Goal: Information Seeking & Learning: Find specific fact

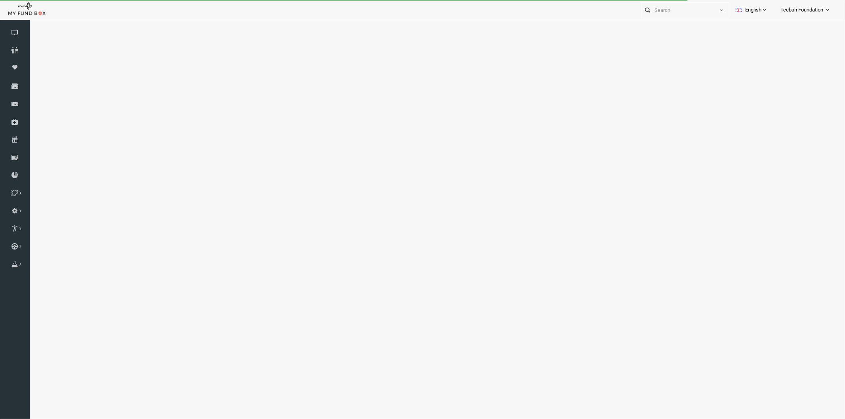
select select "100"
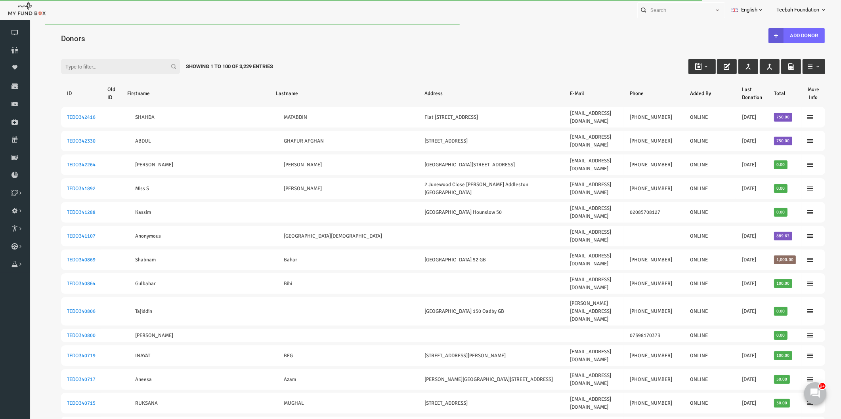
click at [92, 69] on input "Filter:" at bounding box center [104, 66] width 119 height 15
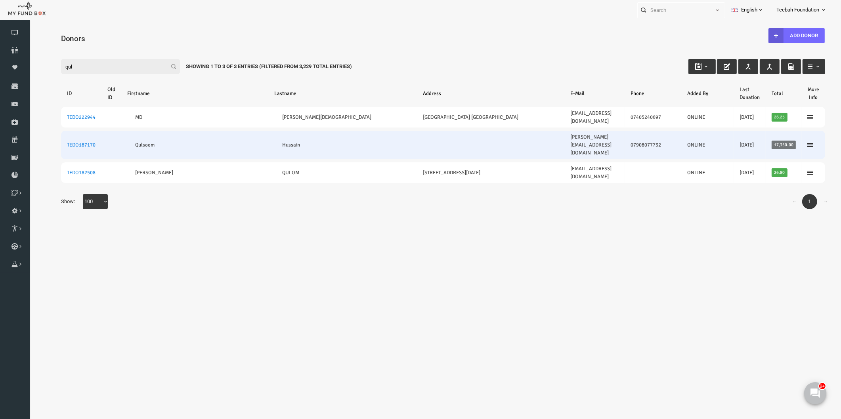
type input "qul"
drag, startPoint x: 80, startPoint y: 129, endPoint x: 52, endPoint y: 130, distance: 28.1
click at [52, 131] on td "TEDO187170" at bounding box center [65, 145] width 40 height 29
copy link "TEDO187170"
click at [82, 131] on td "TEDO187170" at bounding box center [65, 145] width 40 height 29
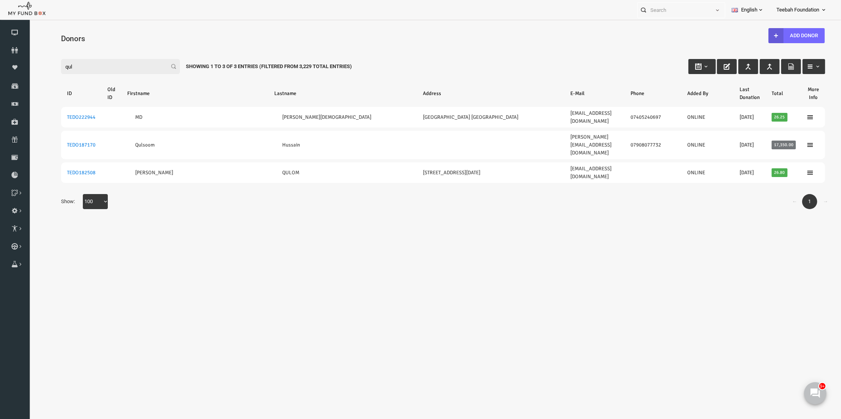
click at [109, 189] on div "Search: By ID: Note :ID should be atleast 5 digits By Name: Note :Name should b…" at bounding box center [427, 132] width 796 height 185
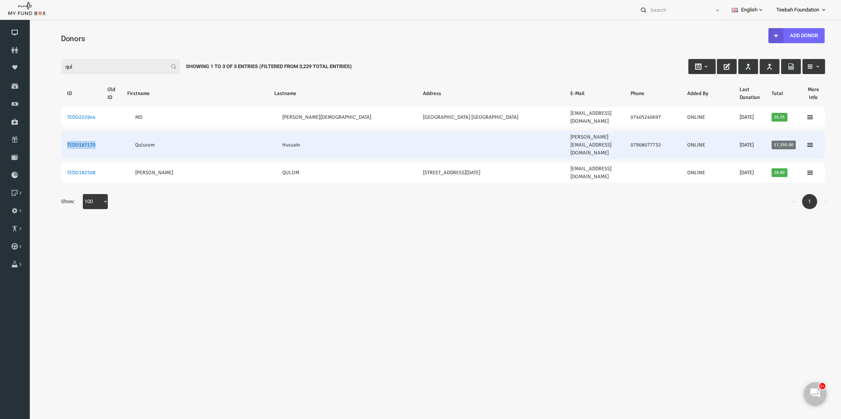
drag, startPoint x: 82, startPoint y: 130, endPoint x: 51, endPoint y: 130, distance: 31.7
click at [51, 131] on td "TEDO187170" at bounding box center [65, 145] width 40 height 29
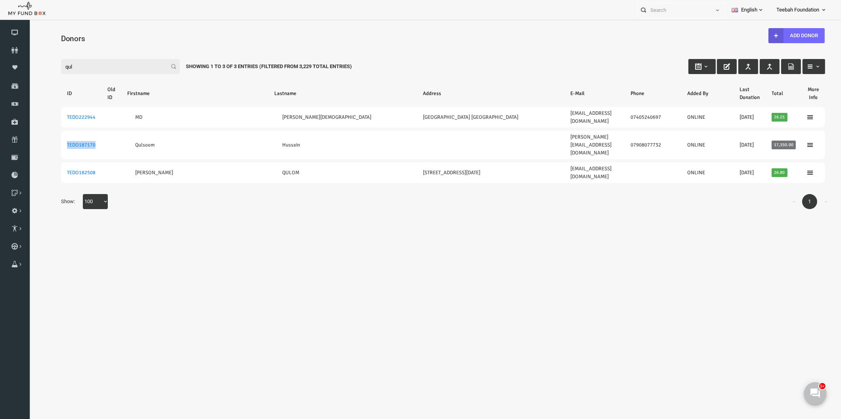
copy link "TEDO187170"
click at [667, 204] on body "Donor Not Found Beneficiary Not Found Partner Not Found!!!! Please Fill out thi…" at bounding box center [427, 231] width 796 height 414
click at [13, 49] on icon at bounding box center [15, 50] width 30 height 6
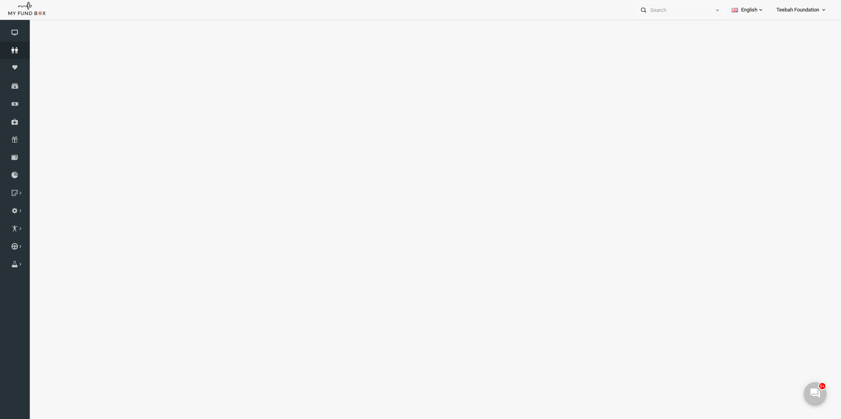
select select "100"
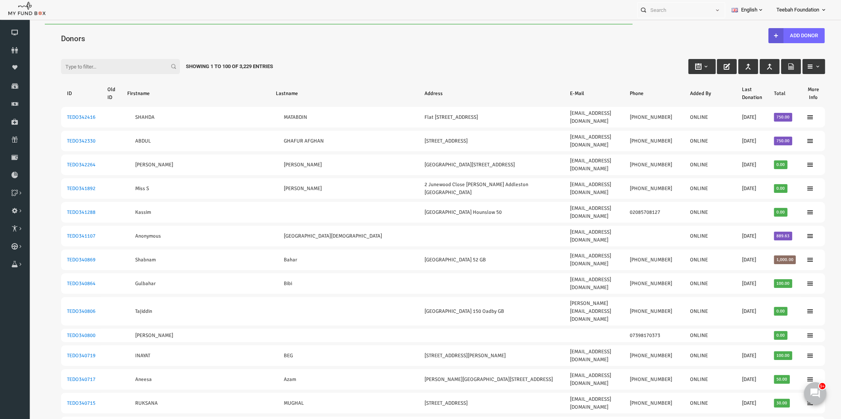
click at [16, 173] on icon at bounding box center [15, 175] width 30 height 6
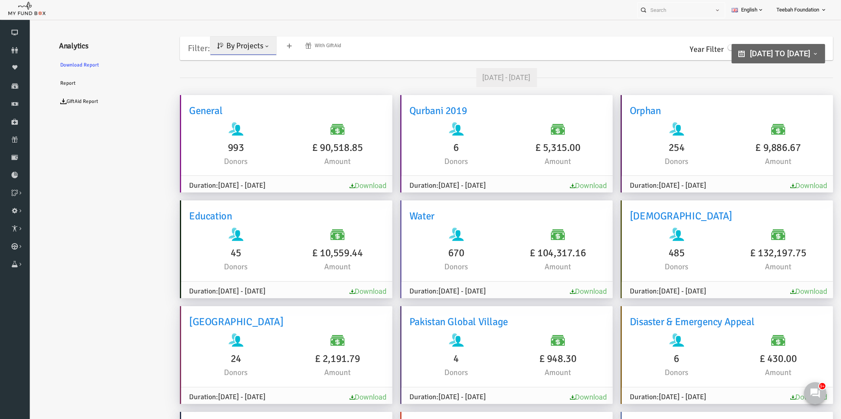
click at [228, 44] on span "By Projects" at bounding box center [228, 46] width 37 height 10
type input "[DATE]"
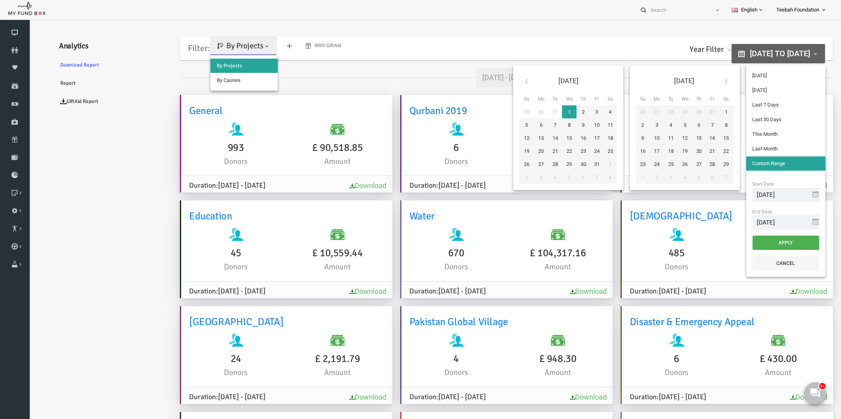
click at [733, 49] on span "[DATE] to [DATE]" at bounding box center [763, 54] width 60 height 10
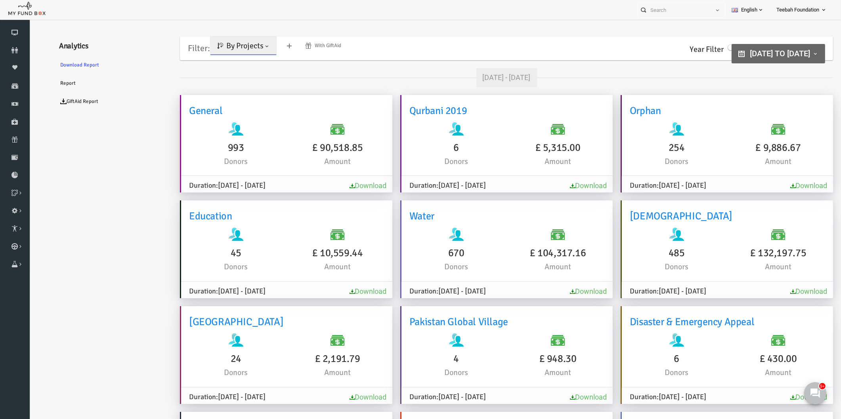
click at [227, 44] on span "By Projects" at bounding box center [228, 46] width 37 height 10
click at [225, 63] on span "By Projects" at bounding box center [212, 66] width 25 height 6
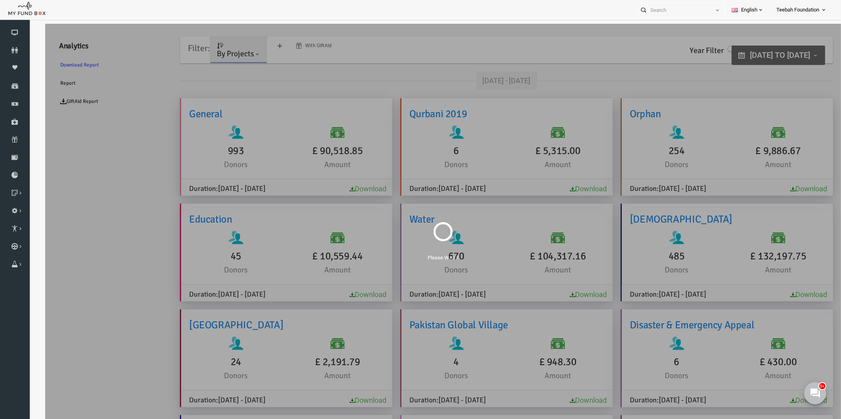
click at [102, 179] on div "Please Wait..!" at bounding box center [427, 233] width 796 height 419
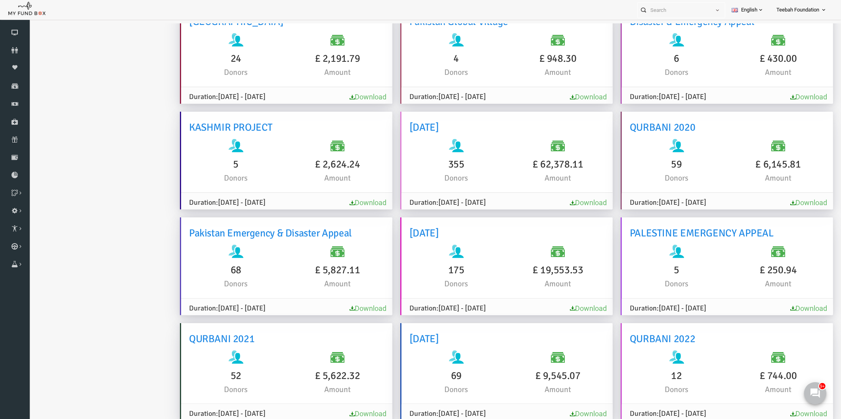
scroll to position [621, 0]
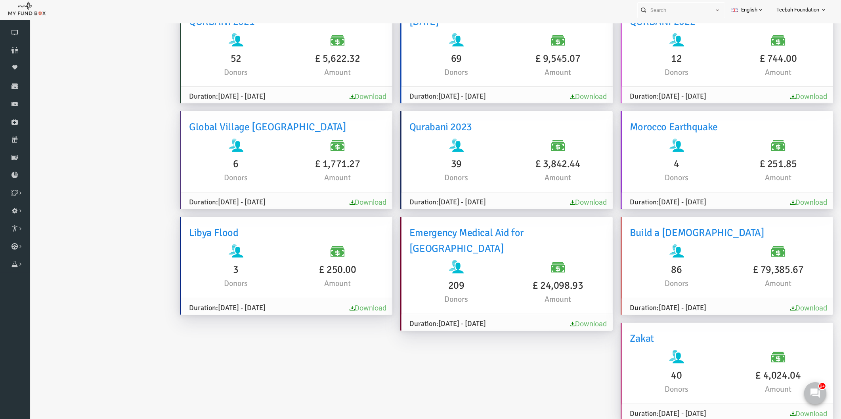
click at [124, 177] on ul "Analytics Download Report Report GiftAid Report" at bounding box center [96, 131] width 119 height 1441
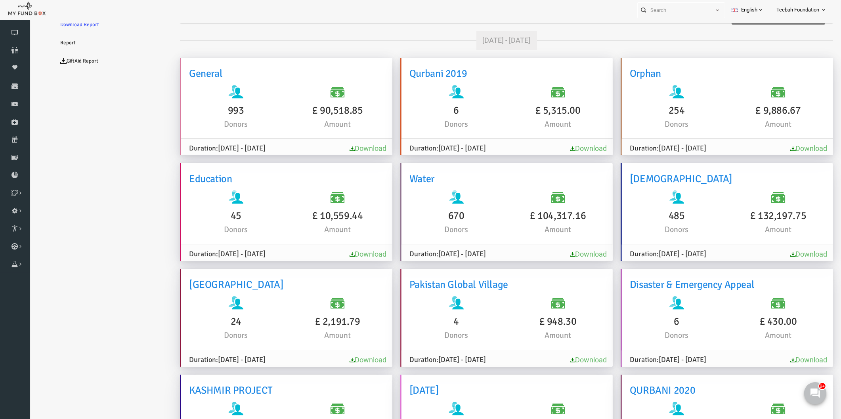
scroll to position [0, 0]
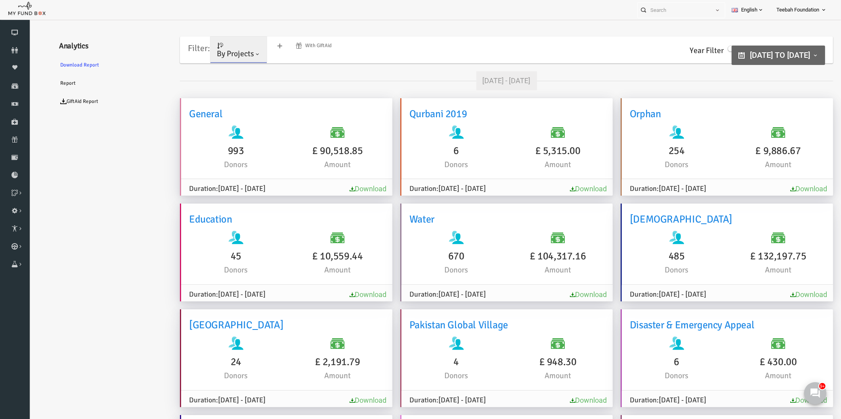
click at [14, 52] on icon at bounding box center [15, 50] width 30 height 6
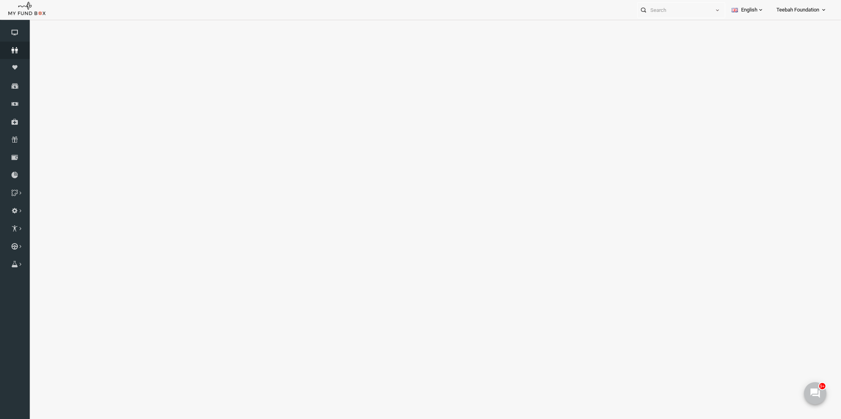
select select "100"
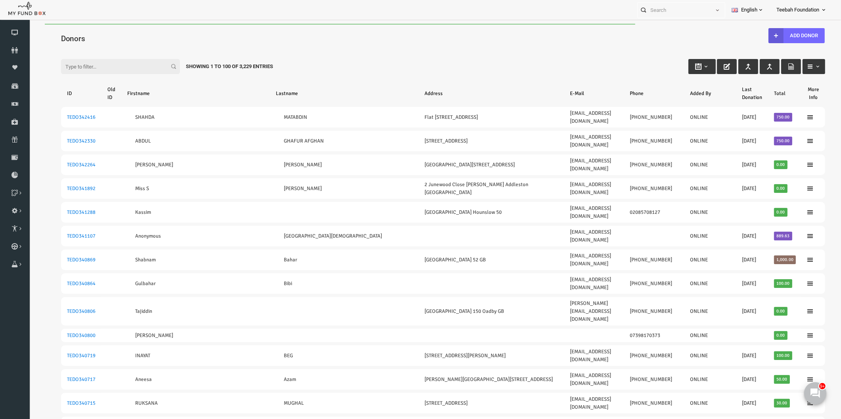
click at [81, 48] on div "Filter: Showing 1 to 100 of 3,229 Entries" at bounding box center [427, 58] width 780 height 21
click at [77, 68] on input "Filter:" at bounding box center [104, 66] width 119 height 15
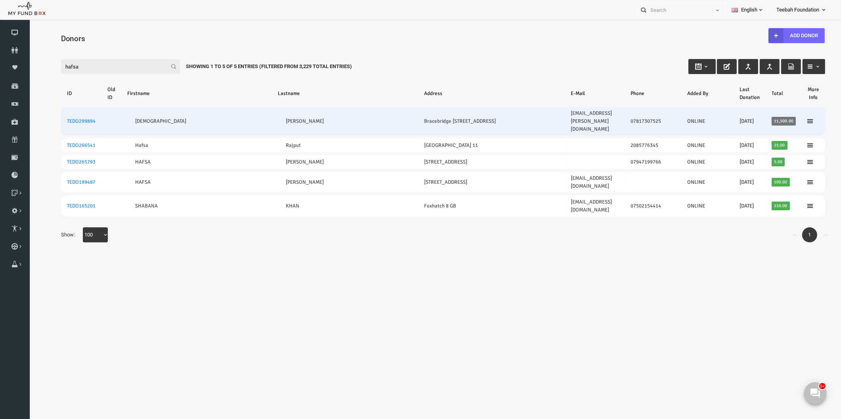
type input "hafsa"
drag, startPoint x: 645, startPoint y: 115, endPoint x: 609, endPoint y: 116, distance: 36.5
click at [609, 116] on td "07817307525" at bounding box center [637, 121] width 57 height 29
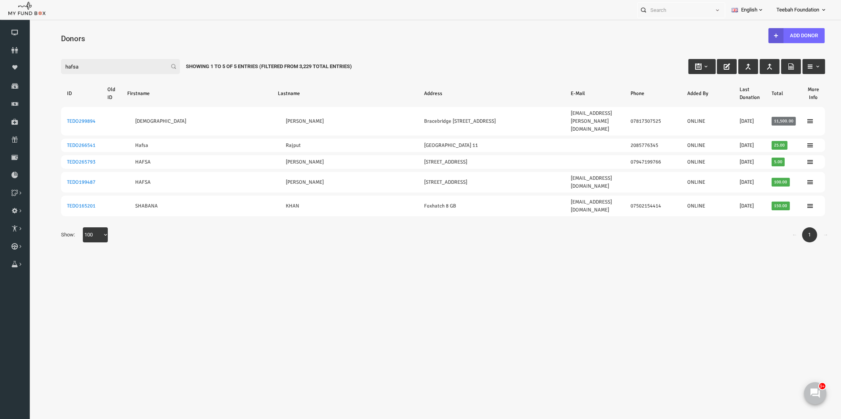
click at [645, 236] on body "Donor Not Found Beneficiary Not Found Partner Not Found!!!! Please Fill out thi…" at bounding box center [427, 231] width 796 height 414
click at [591, 307] on body "Donor Not Found Beneficiary Not Found Partner Not Found!!!! Please Fill out thi…" at bounding box center [427, 231] width 796 height 414
